Goal: Task Accomplishment & Management: Complete application form

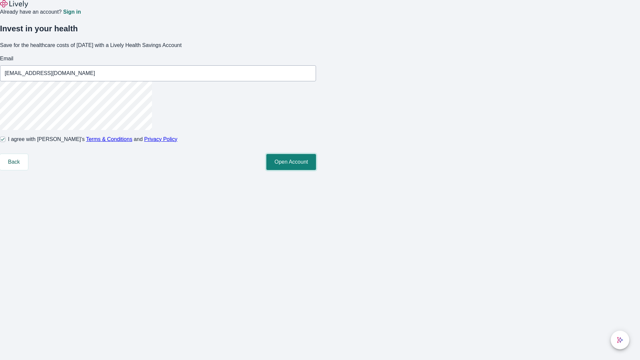
click at [316, 170] on button "Open Account" at bounding box center [291, 162] width 50 height 16
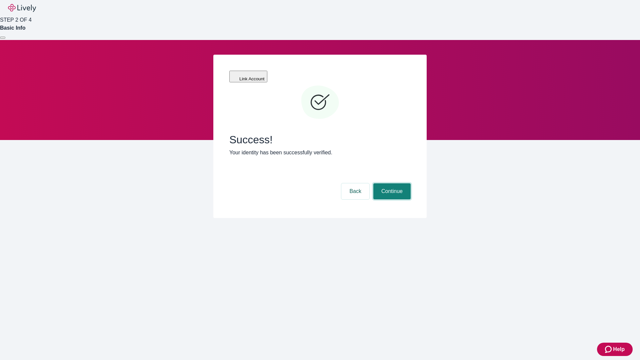
click at [391, 183] on button "Continue" at bounding box center [392, 191] width 37 height 16
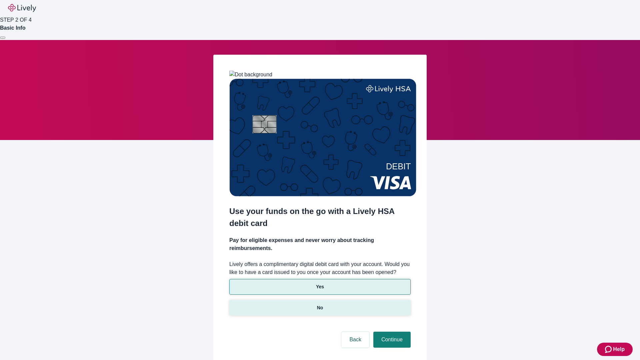
click at [320, 304] on p "No" at bounding box center [320, 307] width 6 height 7
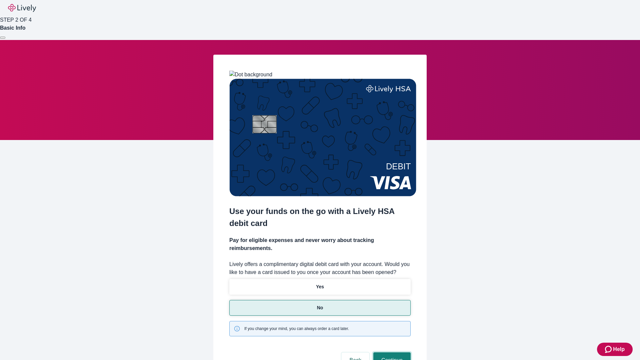
click at [391, 353] on button "Continue" at bounding box center [392, 361] width 37 height 16
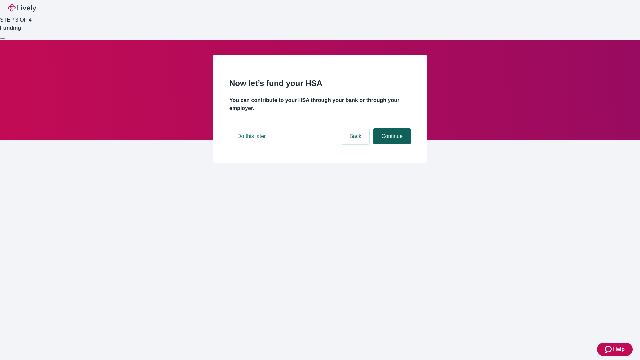
click at [391, 144] on button "Continue" at bounding box center [392, 136] width 37 height 16
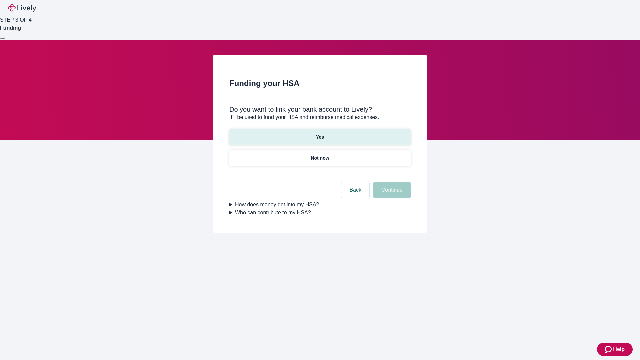
click at [320, 134] on p "Yes" at bounding box center [320, 137] width 8 height 7
click at [391, 182] on button "Continue" at bounding box center [392, 190] width 37 height 16
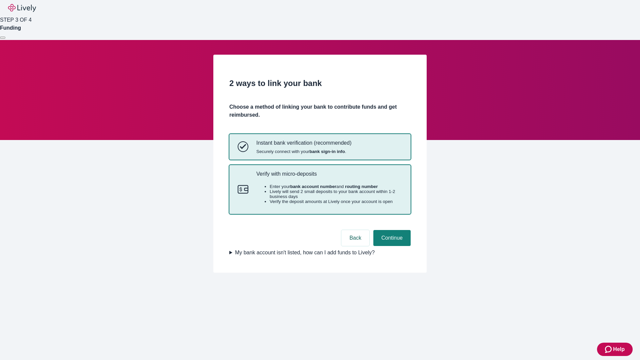
click at [329, 177] on p "Verify with micro-deposits" at bounding box center [329, 174] width 146 height 6
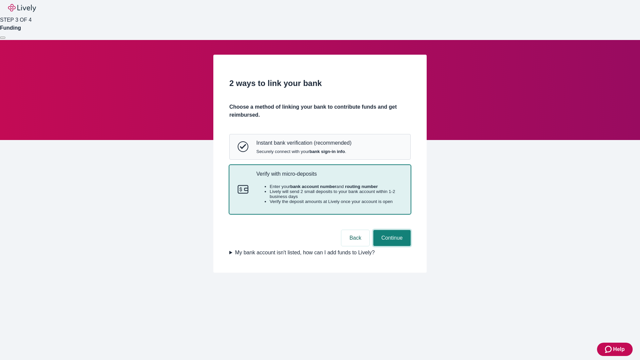
click at [391, 246] on button "Continue" at bounding box center [392, 238] width 37 height 16
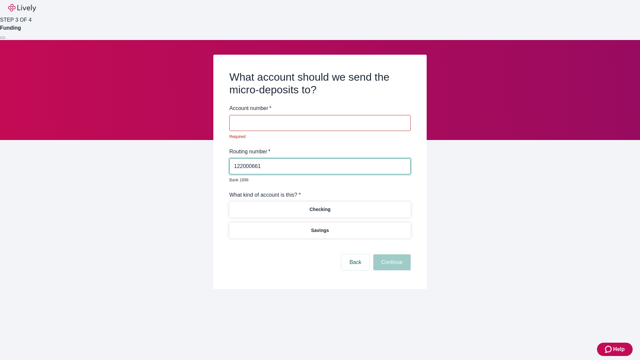
type input "122000661"
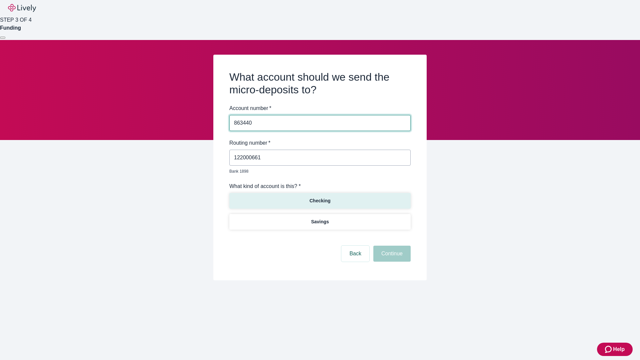
type input "863440"
click at [320, 197] on p "Checking" at bounding box center [319, 200] width 21 height 7
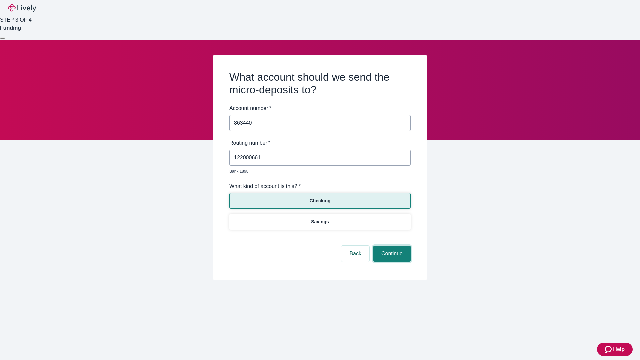
click at [391, 246] on button "Continue" at bounding box center [392, 254] width 37 height 16
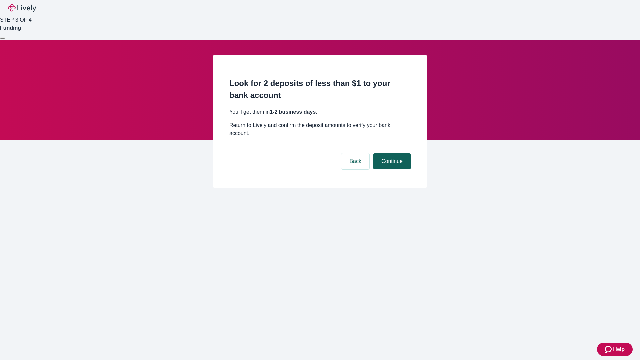
click at [391, 153] on button "Continue" at bounding box center [392, 161] width 37 height 16
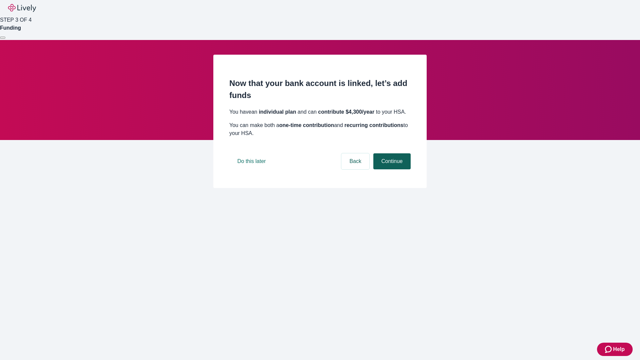
click at [391, 169] on button "Continue" at bounding box center [392, 161] width 37 height 16
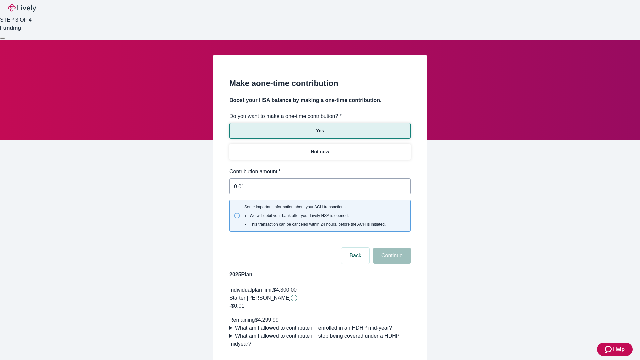
type input "0.01"
click at [391, 248] on button "Continue" at bounding box center [392, 256] width 37 height 16
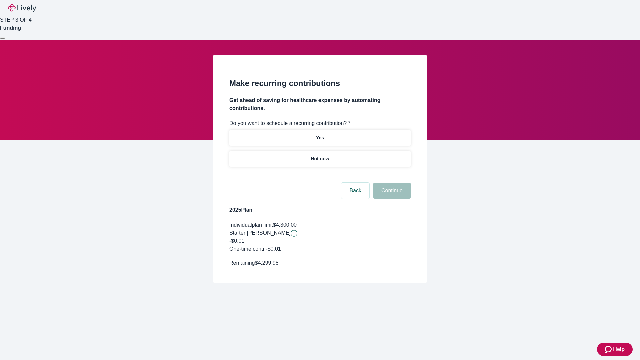
click at [320, 155] on p "Not now" at bounding box center [320, 158] width 18 height 7
click at [391, 183] on button "Continue" at bounding box center [392, 191] width 37 height 16
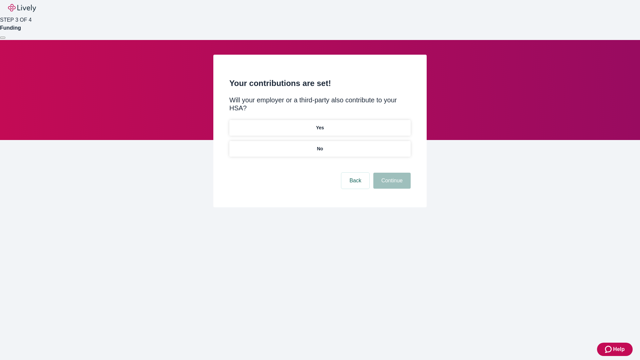
click at [320, 145] on p "No" at bounding box center [320, 148] width 6 height 7
click at [391, 173] on button "Continue" at bounding box center [392, 181] width 37 height 16
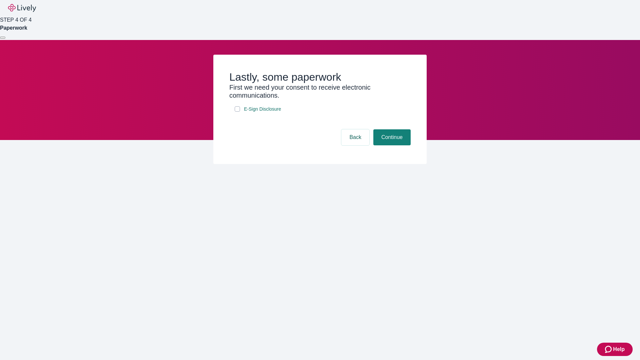
click at [237, 112] on input "E-Sign Disclosure" at bounding box center [237, 108] width 5 height 5
checkbox input "true"
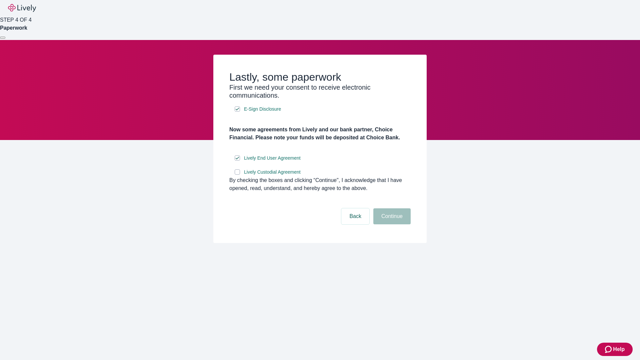
click at [237, 175] on input "Lively Custodial Agreement" at bounding box center [237, 171] width 5 height 5
checkbox input "true"
click at [391, 224] on button "Continue" at bounding box center [392, 216] width 37 height 16
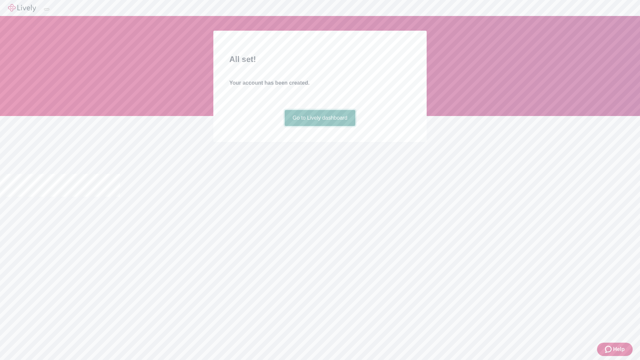
click at [320, 126] on link "Go to Lively dashboard" at bounding box center [320, 118] width 71 height 16
